Goal: Understand process/instructions: Understand process/instructions

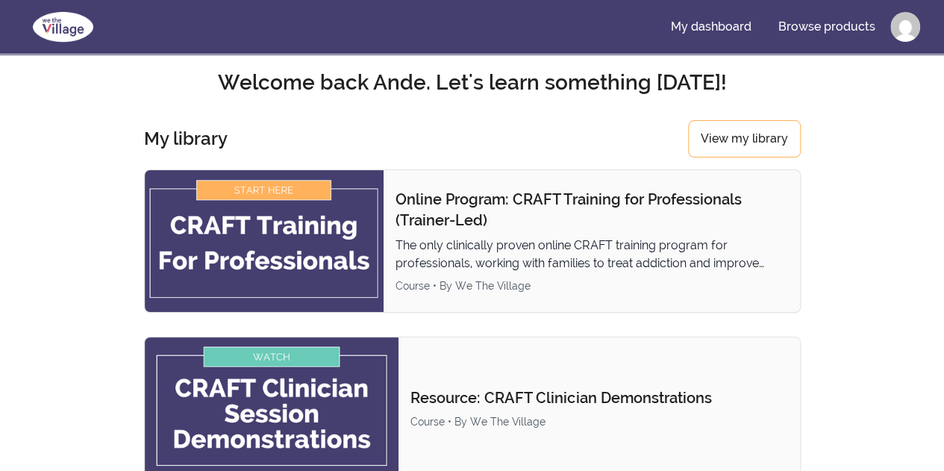
scroll to position [3, 0]
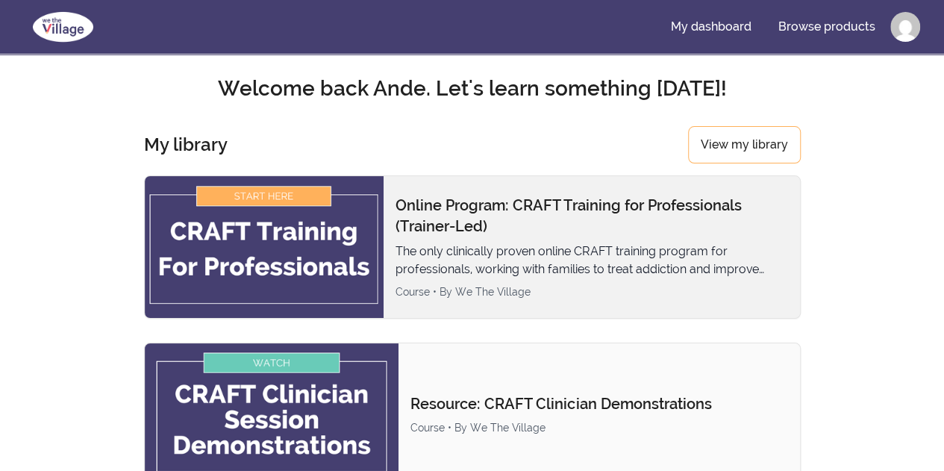
click at [309, 189] on img at bounding box center [264, 247] width 239 height 142
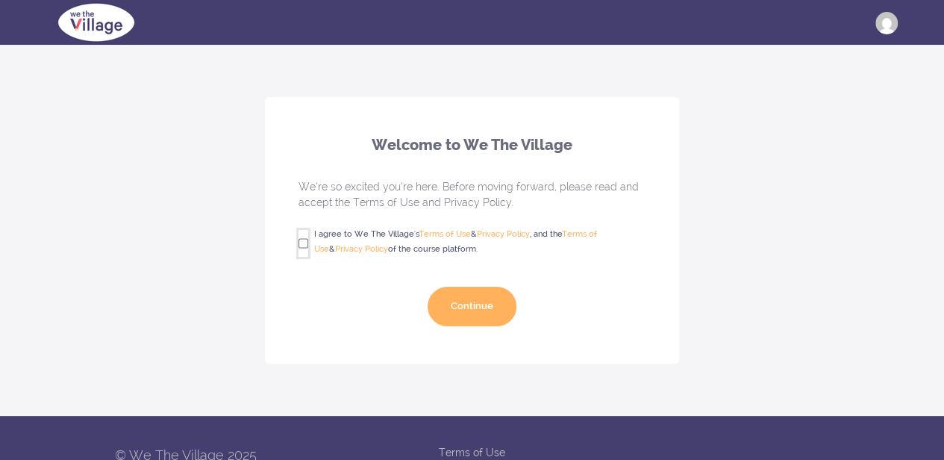
click at [304, 240] on input "I agree to We The Village's Terms of Use & Privacy Policy , and the Terms of Us…" at bounding box center [304, 243] width 10 height 27
checkbox input "true"
click at [486, 305] on button "Continue" at bounding box center [472, 307] width 89 height 40
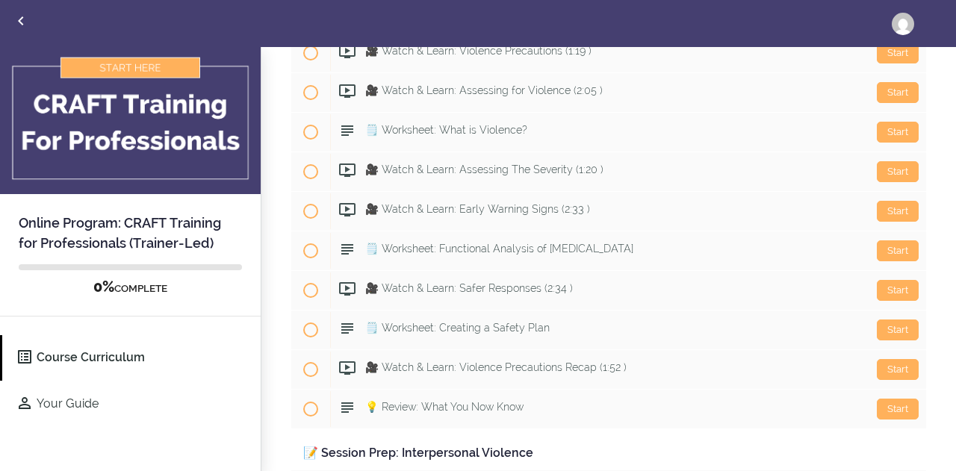
scroll to position [1626, 0]
